Goal: Find specific fact: Find specific fact

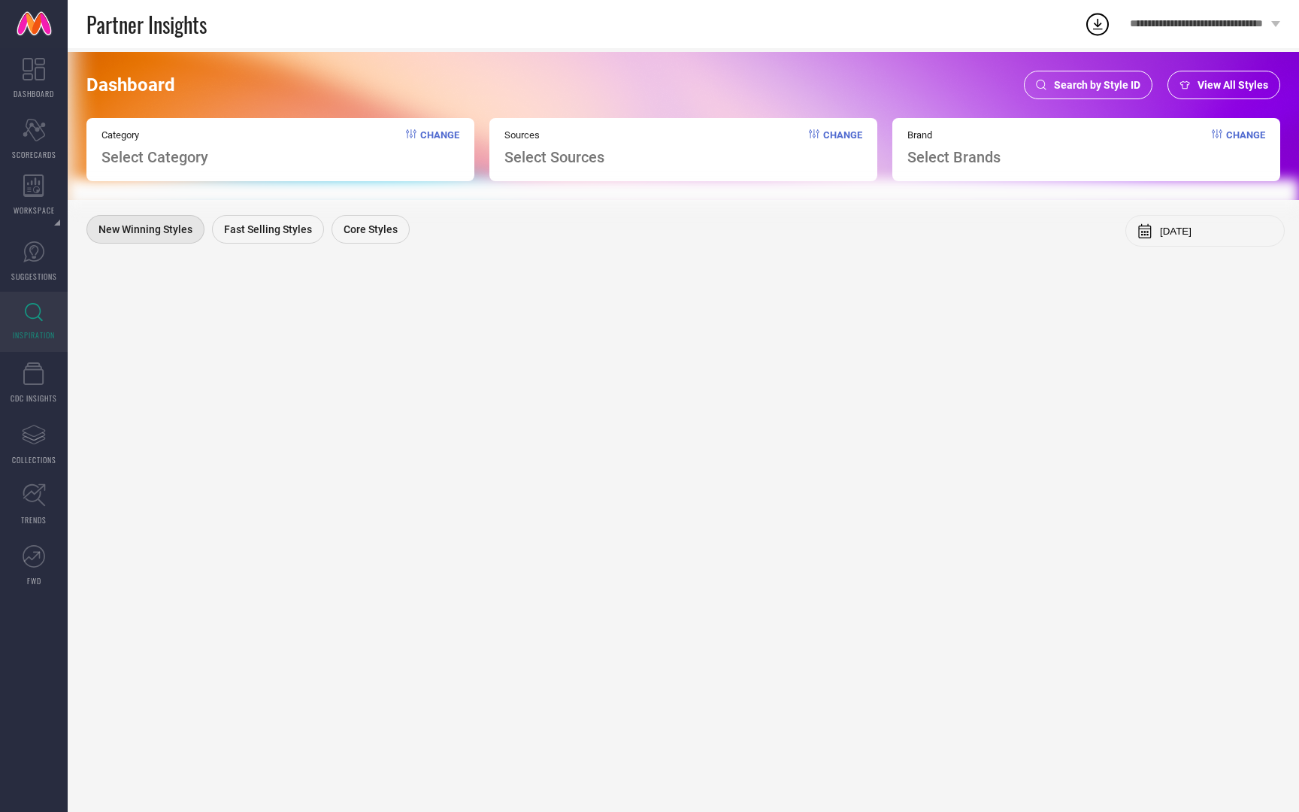
click at [1118, 89] on span "Search by Style ID" at bounding box center [1097, 85] width 86 height 12
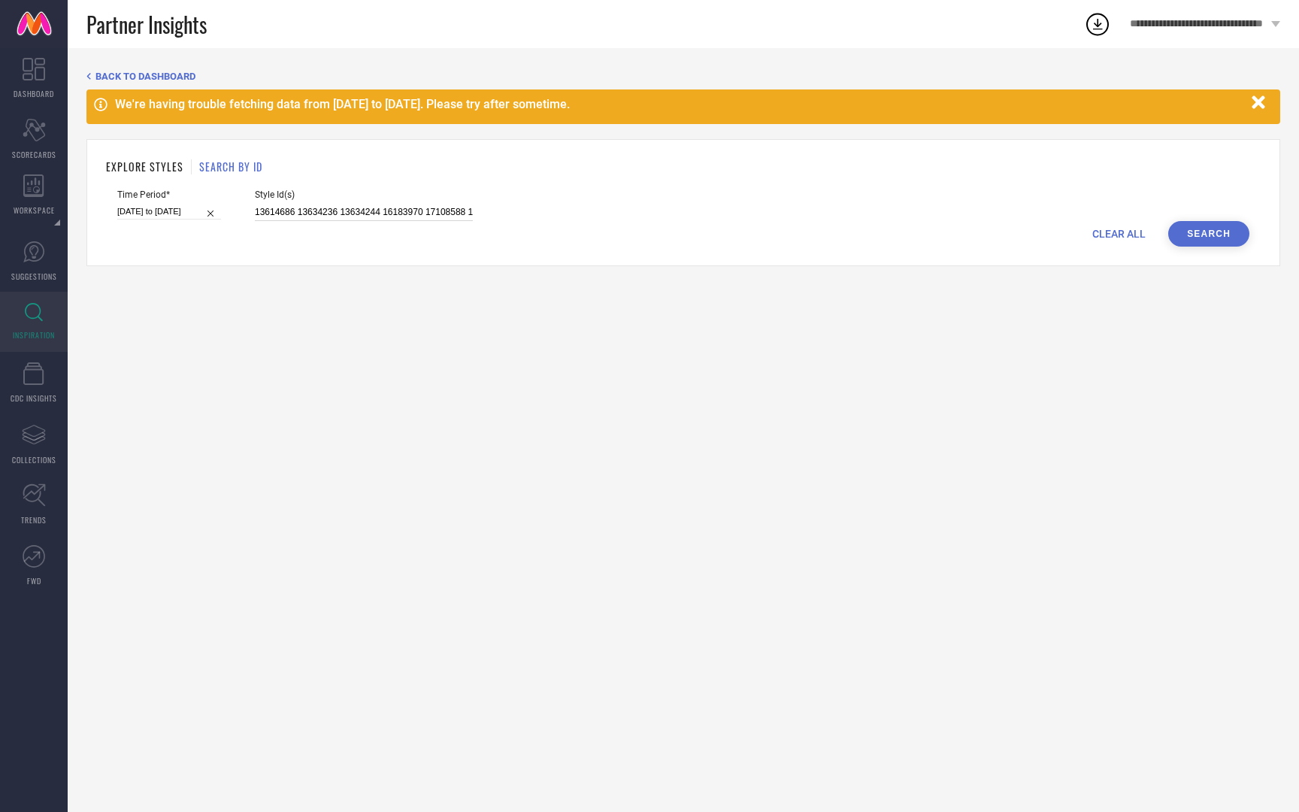
scroll to position [0, 884]
drag, startPoint x: 238, startPoint y: 213, endPoint x: 725, endPoint y: 213, distance: 486.3
click at [725, 213] on div "Time Period* [DATE] to [DATE] Style Id(s) 13614686 13634236 13634244 16183970 1…" at bounding box center [683, 205] width 1132 height 32
paste input "36157762, 36157760, 36157765, 35942466, 31123251, 31122981, 31123067, 32016149,…"
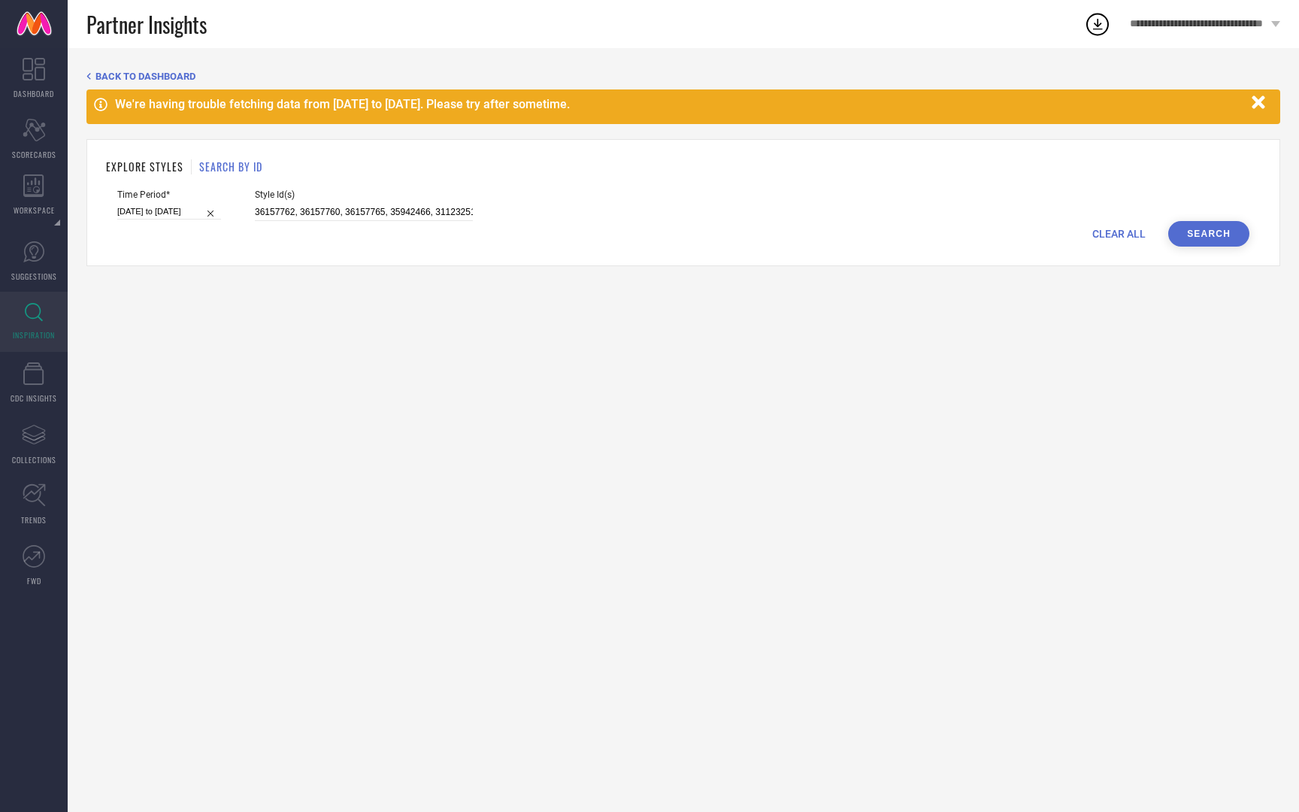
click at [1202, 234] on button "Search" at bounding box center [1208, 234] width 81 height 26
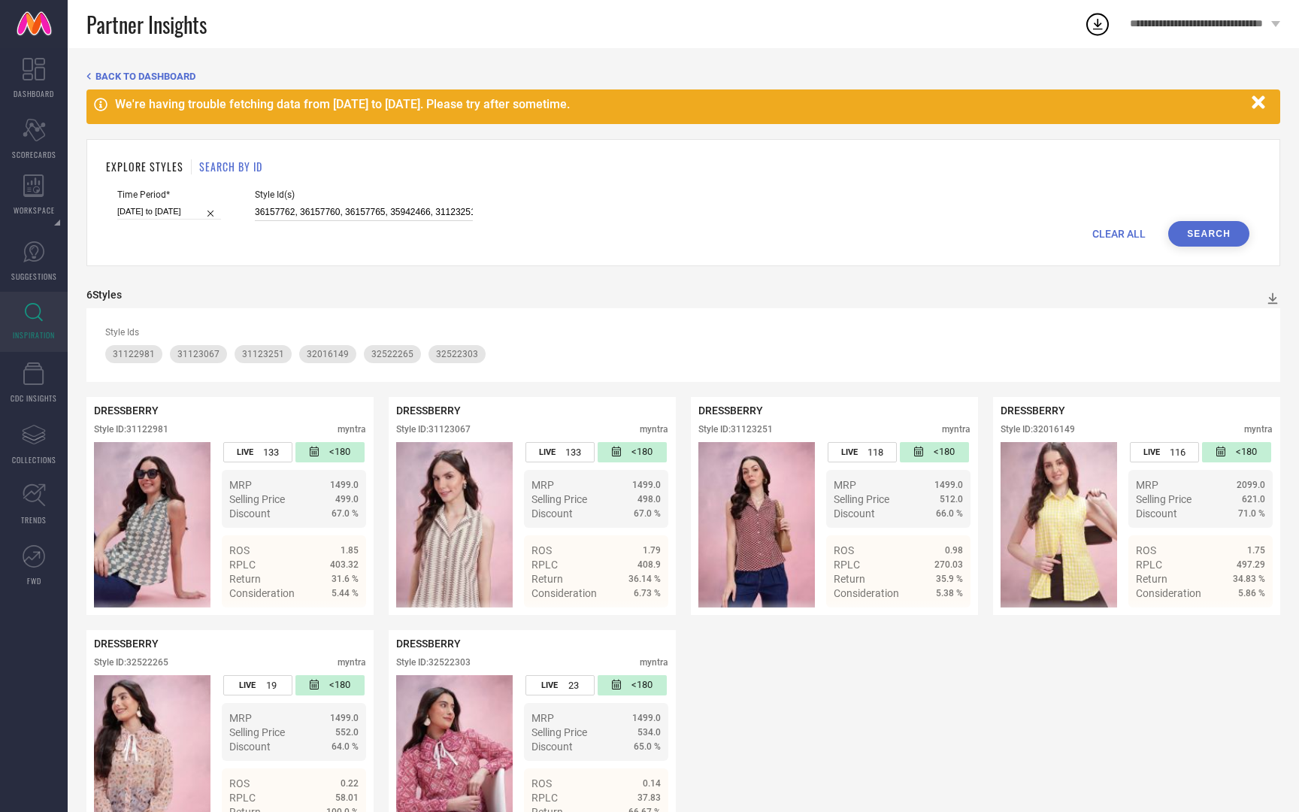
scroll to position [0, 271]
drag, startPoint x: 240, startPoint y: 211, endPoint x: 716, endPoint y: 233, distance: 477.0
click at [716, 233] on form "Time Period* [DATE] to [DATE] Style Id(s) 36157762, 36157760, 36157765, 3594246…" at bounding box center [683, 217] width 1155 height 57
type input "3"
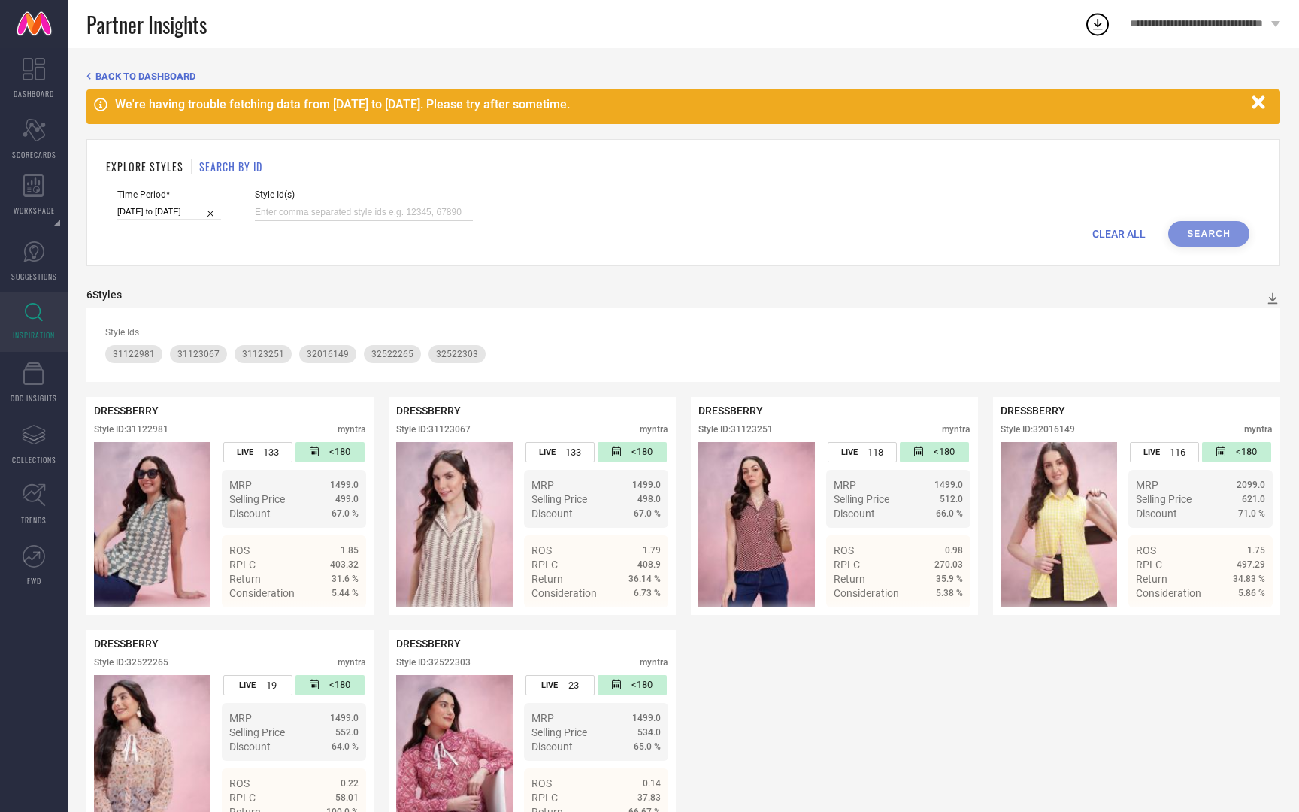
paste input "30208444, 32024268, 32024271, 34776079"
type input "30208444, 32024268, 32024271, 34776079"
click at [1194, 235] on button "Search" at bounding box center [1208, 234] width 81 height 26
